Goal: Task Accomplishment & Management: Use online tool/utility

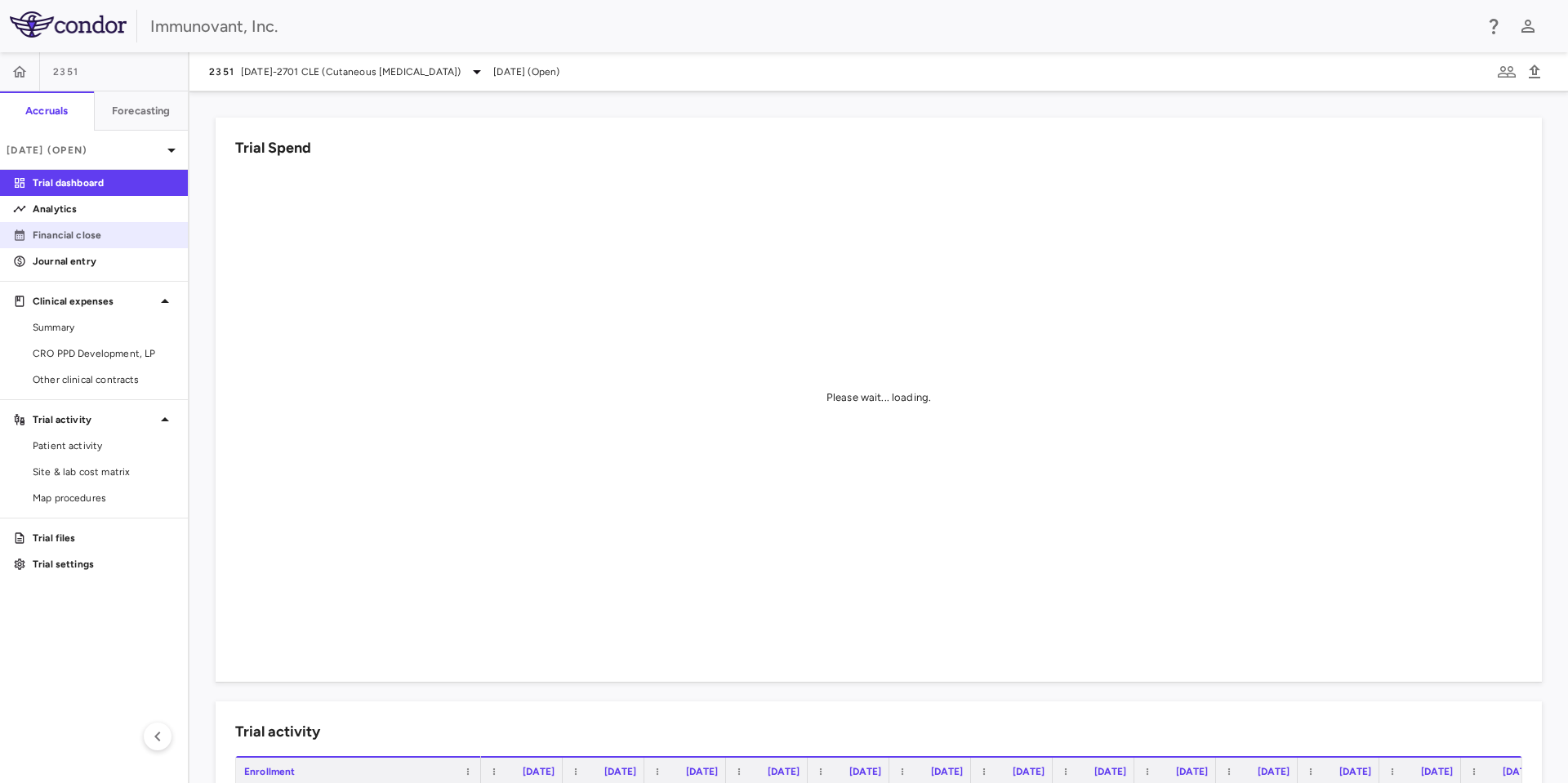
click at [78, 230] on p "Financial close" at bounding box center [104, 235] width 142 height 15
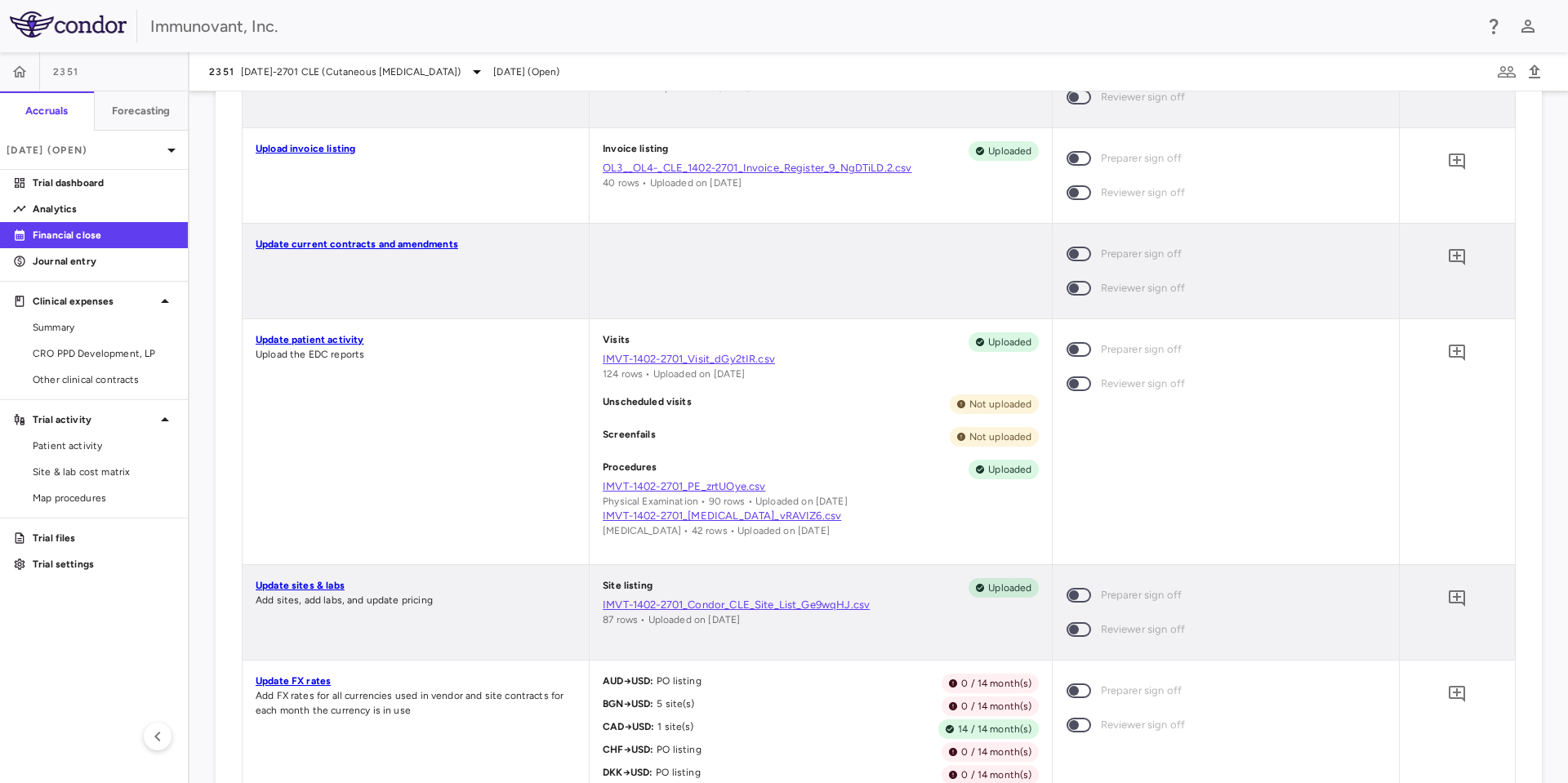
scroll to position [1225, 0]
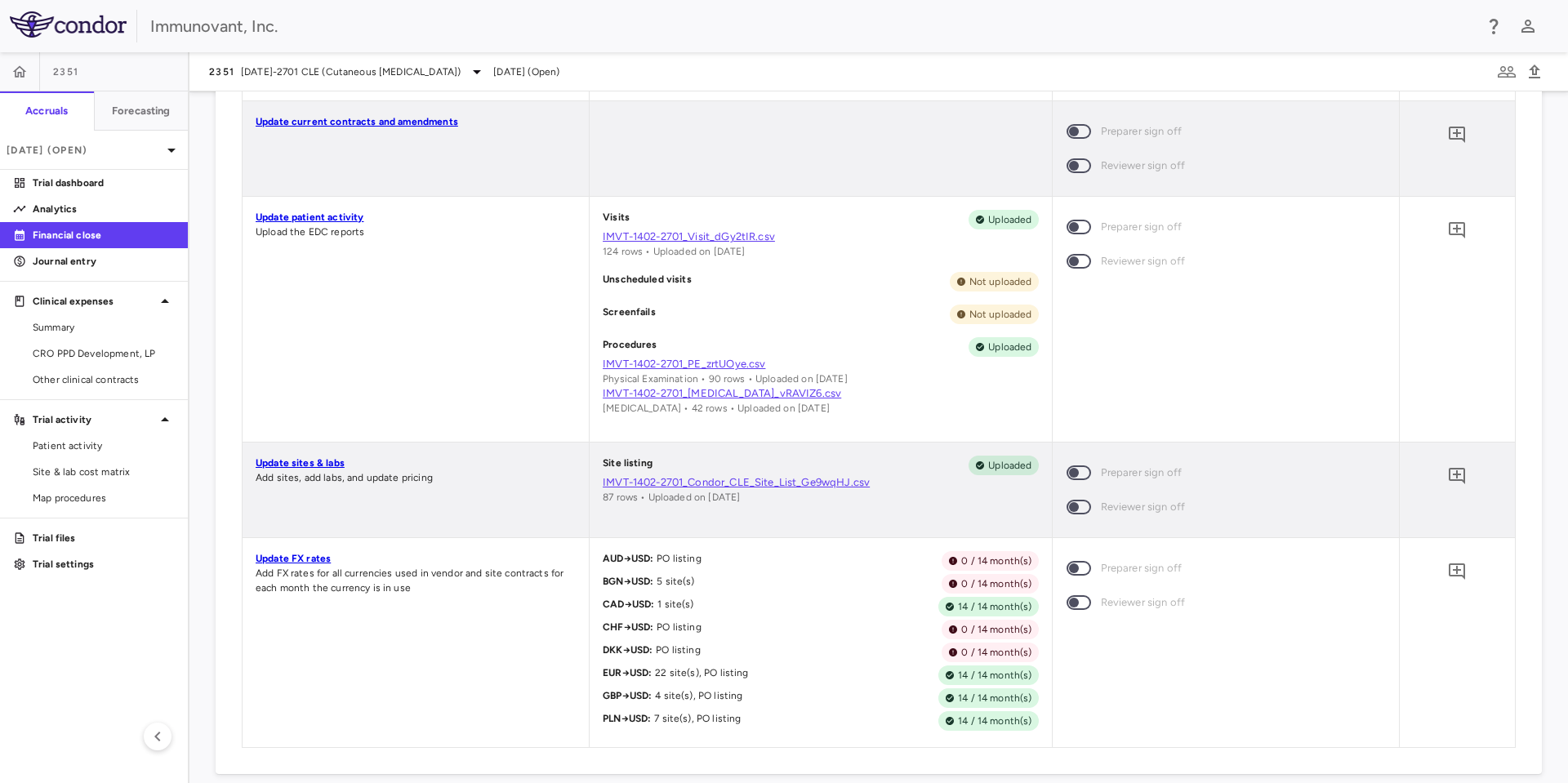
click at [327, 460] on link "Update sites & labs" at bounding box center [300, 463] width 89 height 12
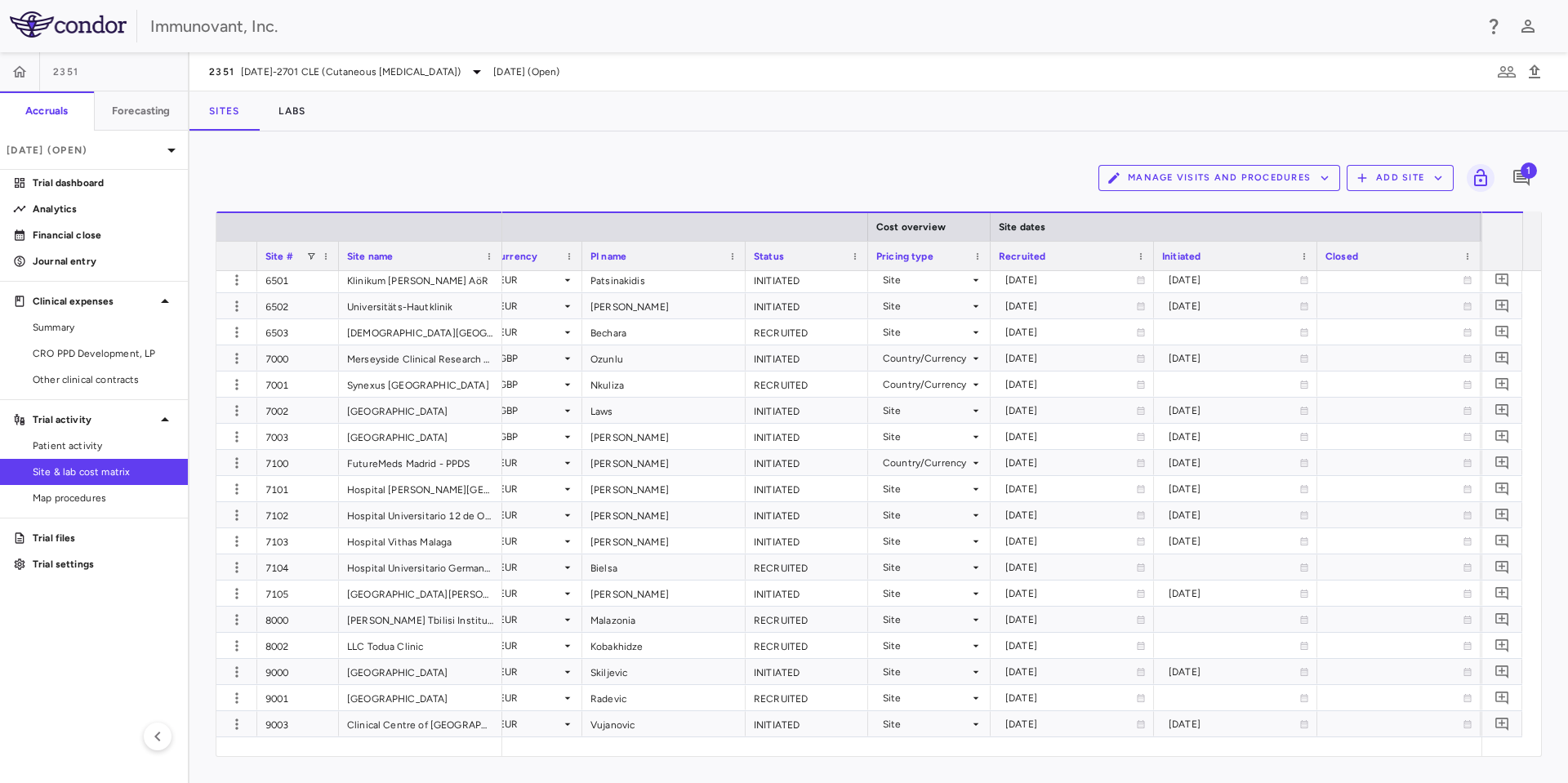
scroll to position [0, 612]
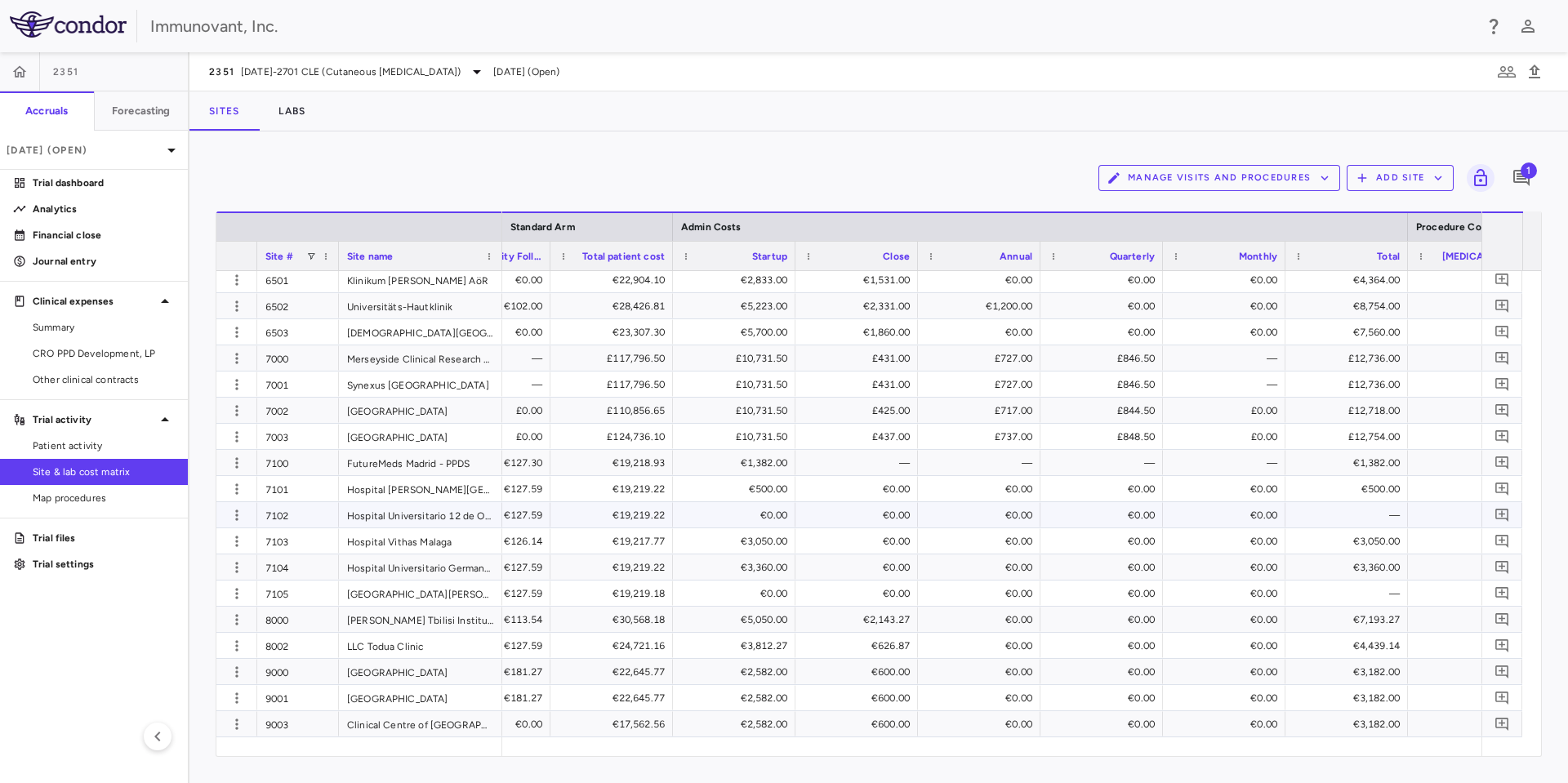
click at [758, 512] on div "€0.00" at bounding box center [737, 516] width 100 height 26
